Goal: Transaction & Acquisition: Purchase product/service

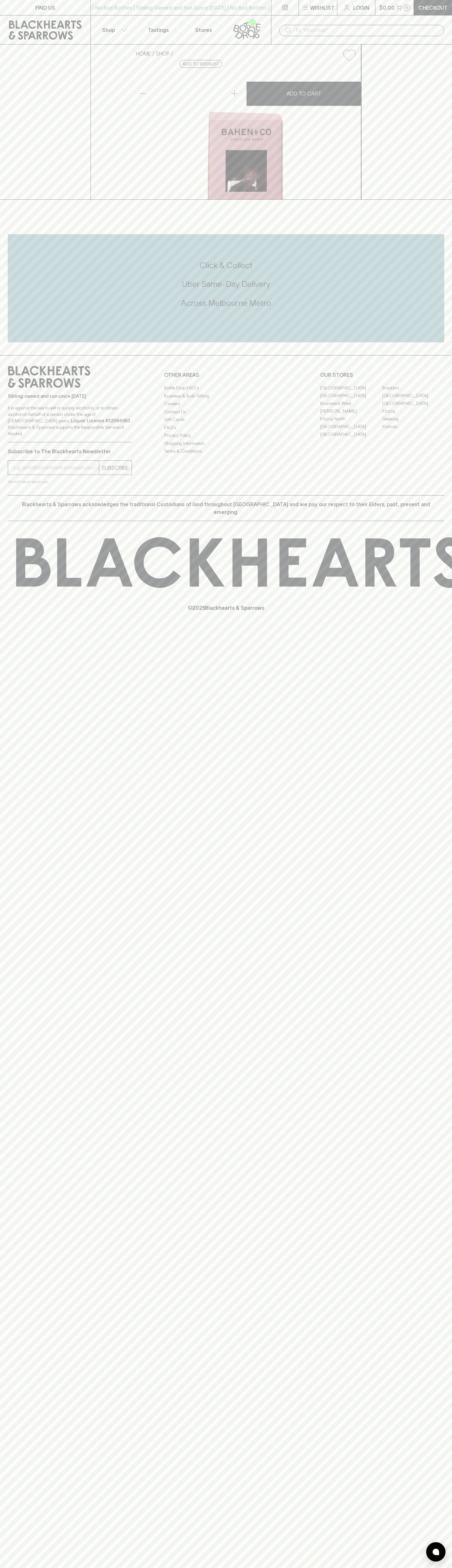
click at [363, 2] on link "Login" at bounding box center [355, 8] width 38 height 15
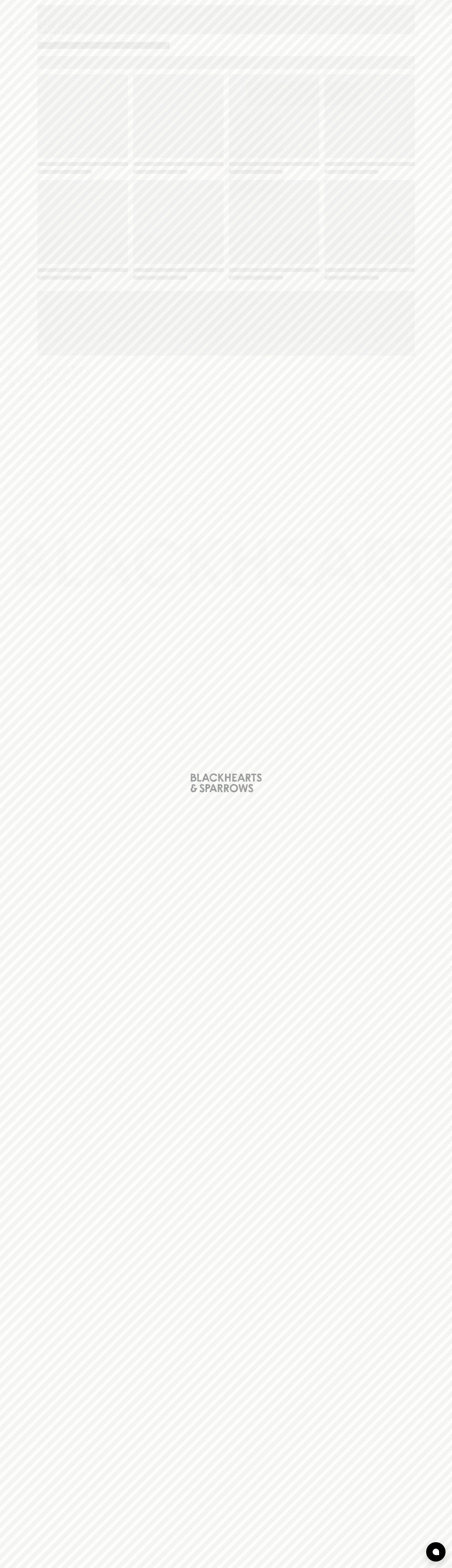
click at [442, 48] on div "Loading" at bounding box center [226, 784] width 452 height 1568
click at [411, 1568] on html "FIND US | No Bad Bottles | Sibling Owned and Run Since [DATE] | No Bad Bottles …" at bounding box center [226, 784] width 452 height 1568
click at [26, 1181] on div "Loading" at bounding box center [226, 784] width 452 height 1568
